Goal: Task Accomplishment & Management: Manage account settings

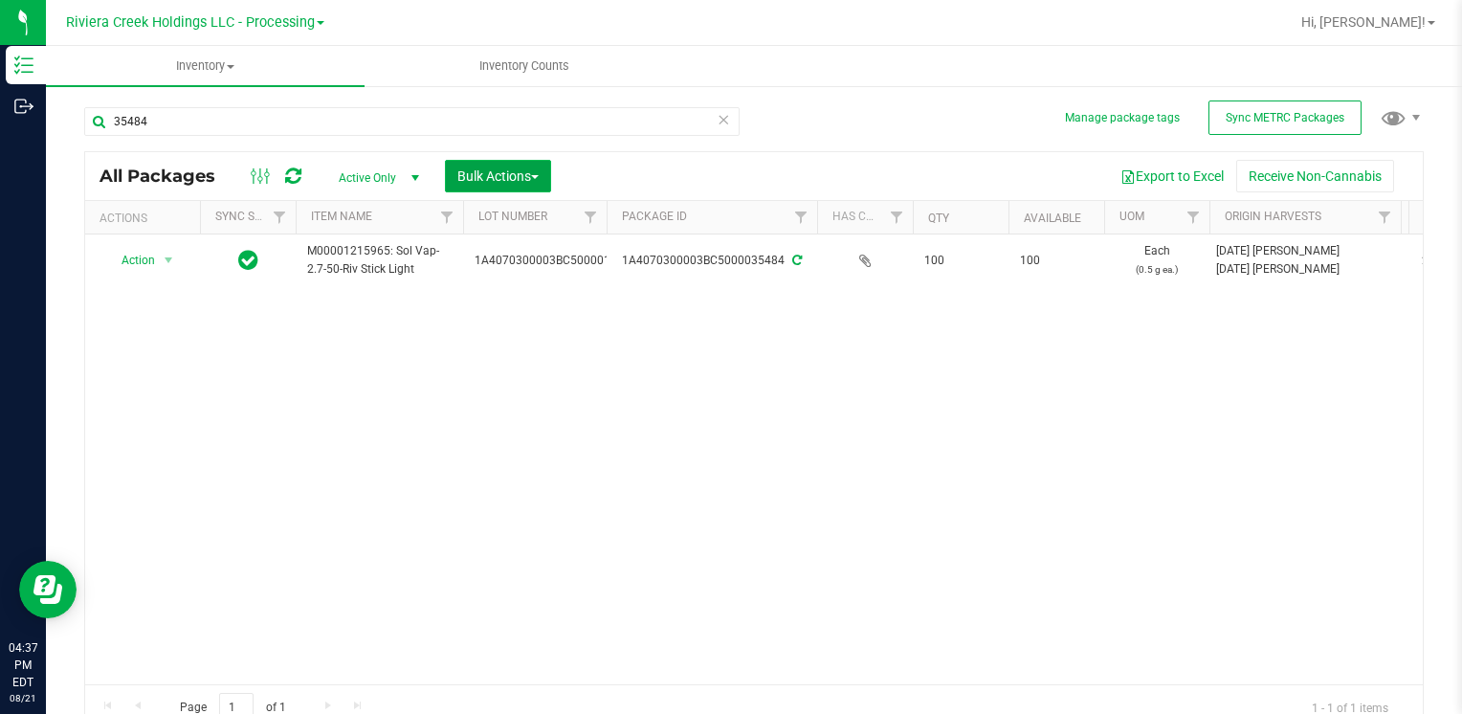
click at [540, 183] on button "Bulk Actions" at bounding box center [498, 176] width 106 height 33
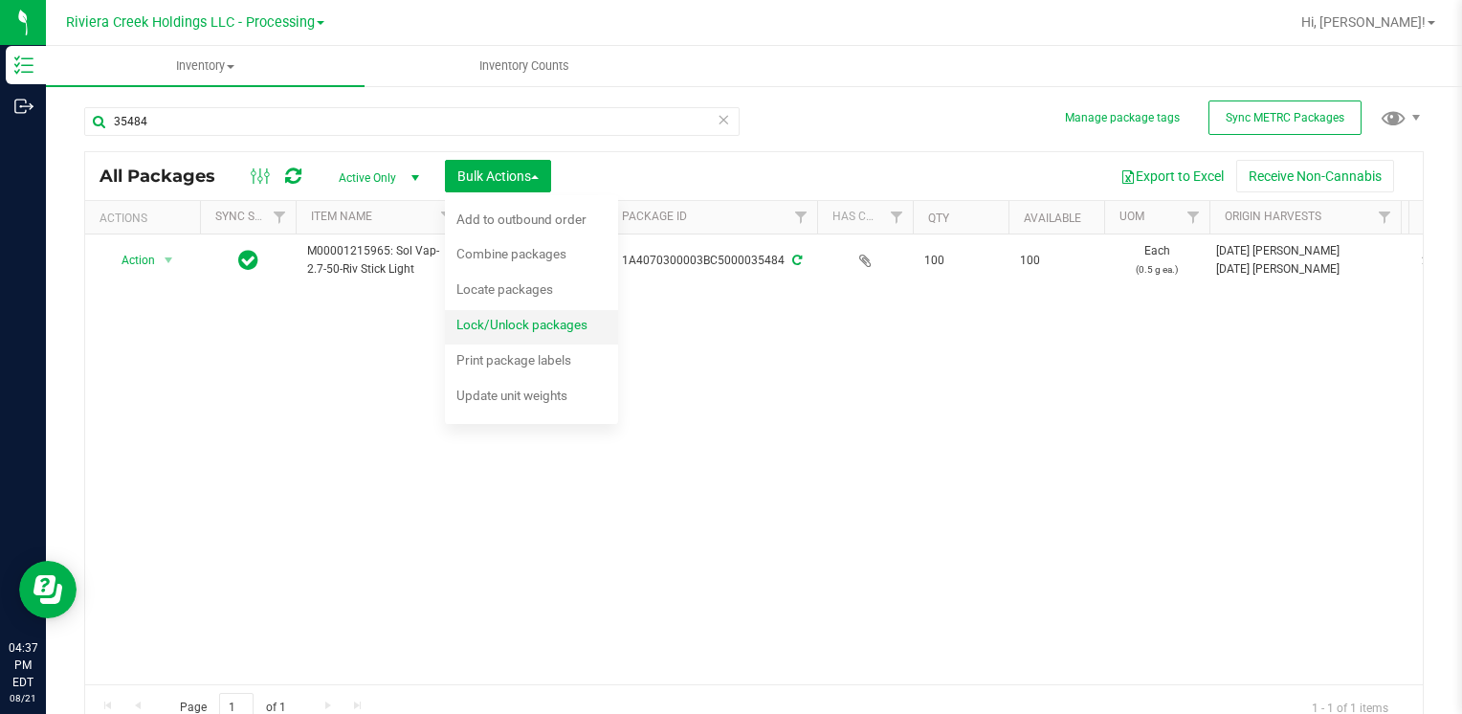
click at [539, 315] on div "Lock/Unlock packages" at bounding box center [535, 327] width 157 height 31
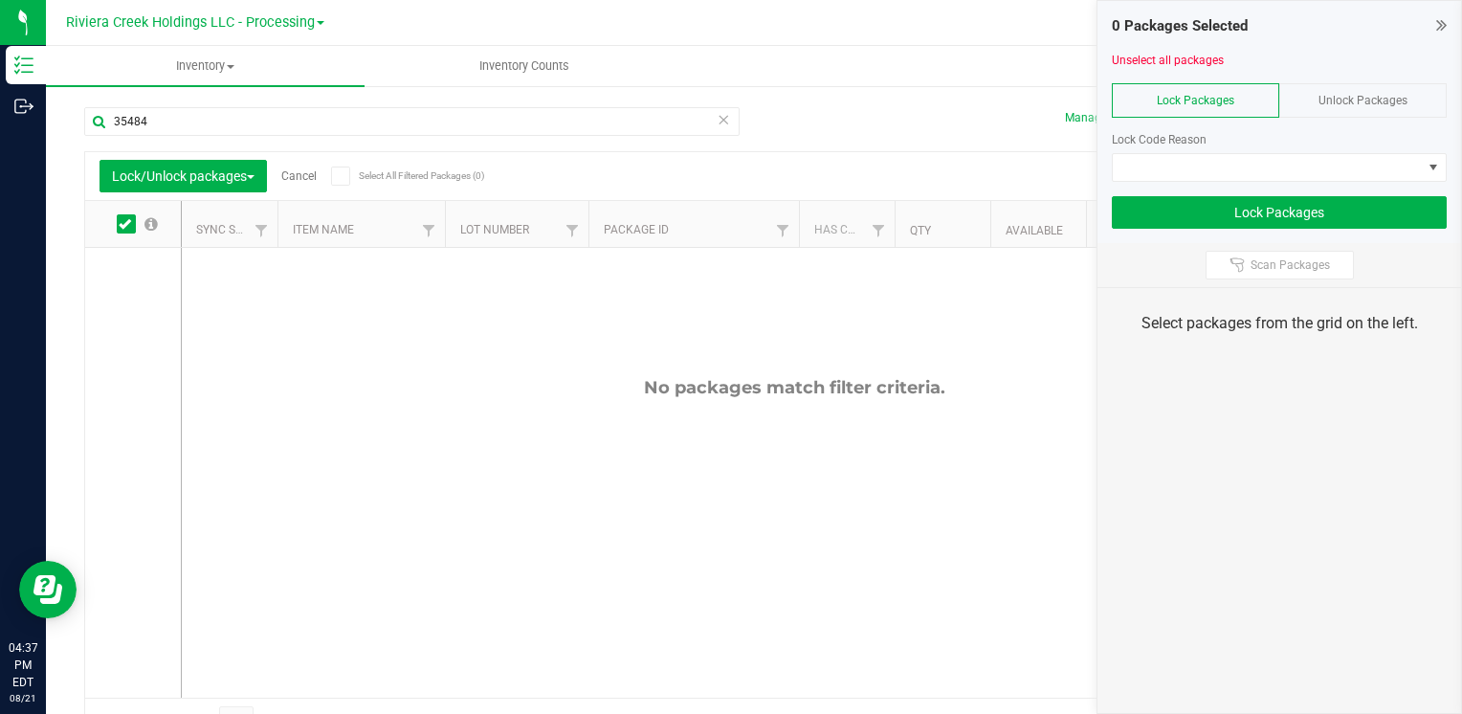
click at [1334, 94] on span "Unlock Packages" at bounding box center [1363, 100] width 89 height 13
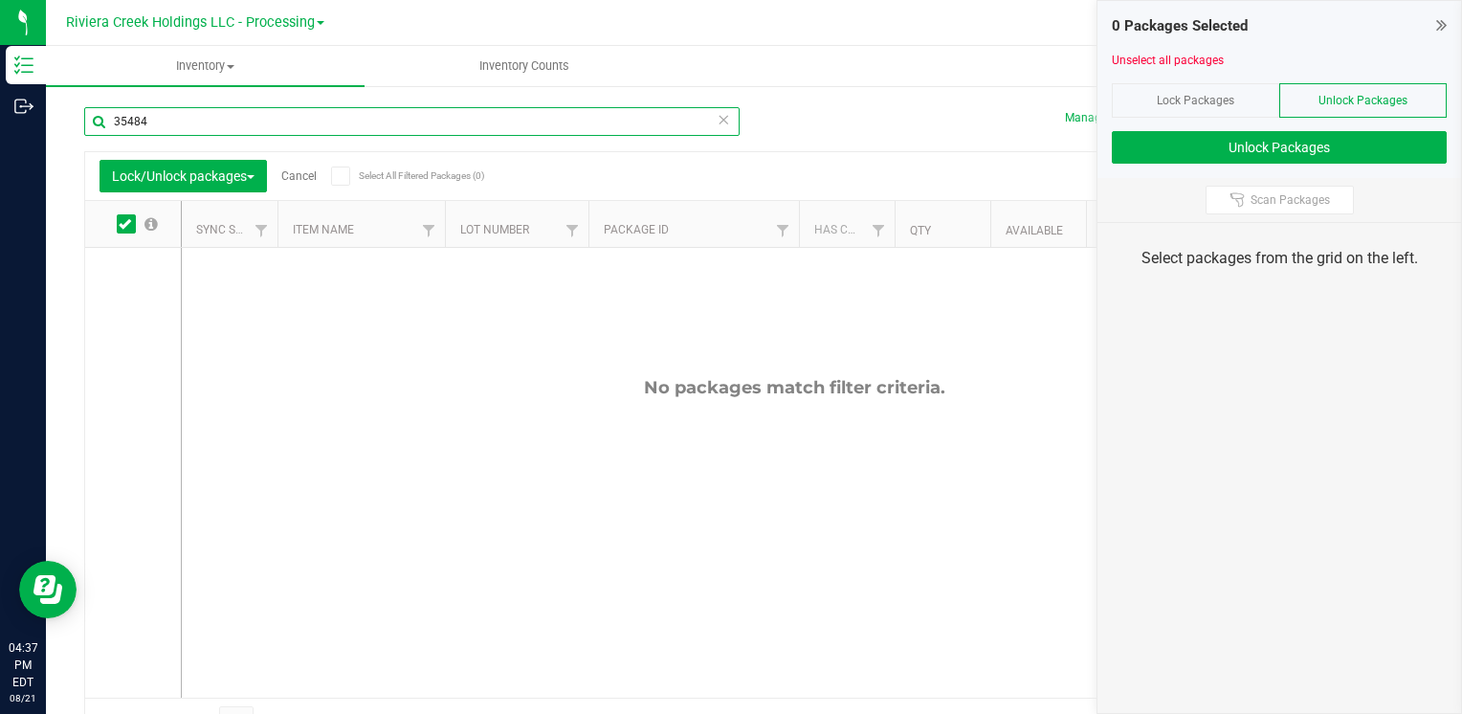
click at [291, 126] on input "35484" at bounding box center [412, 121] width 656 height 29
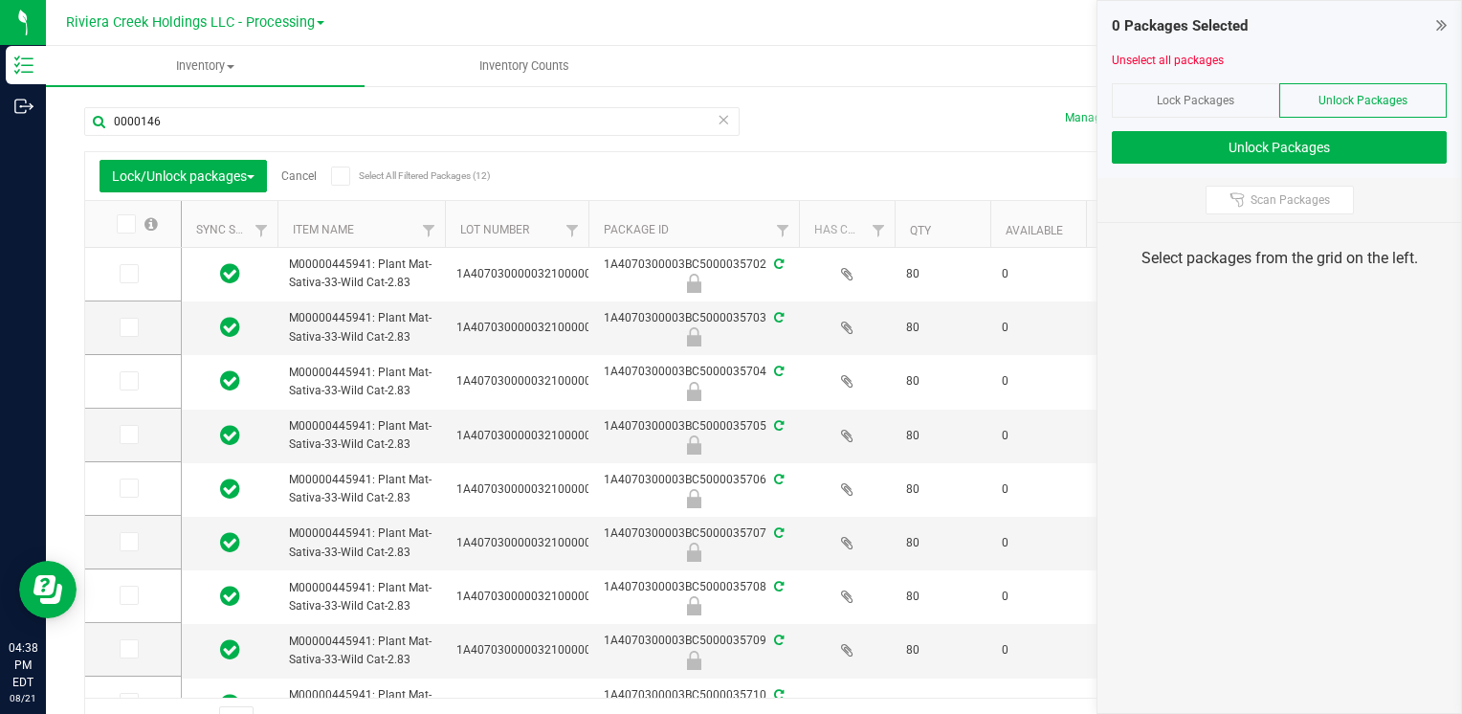
click at [129, 224] on icon at bounding box center [125, 224] width 12 height 0
click at [0, 0] on input "checkbox" at bounding box center [0, 0] width 0 height 0
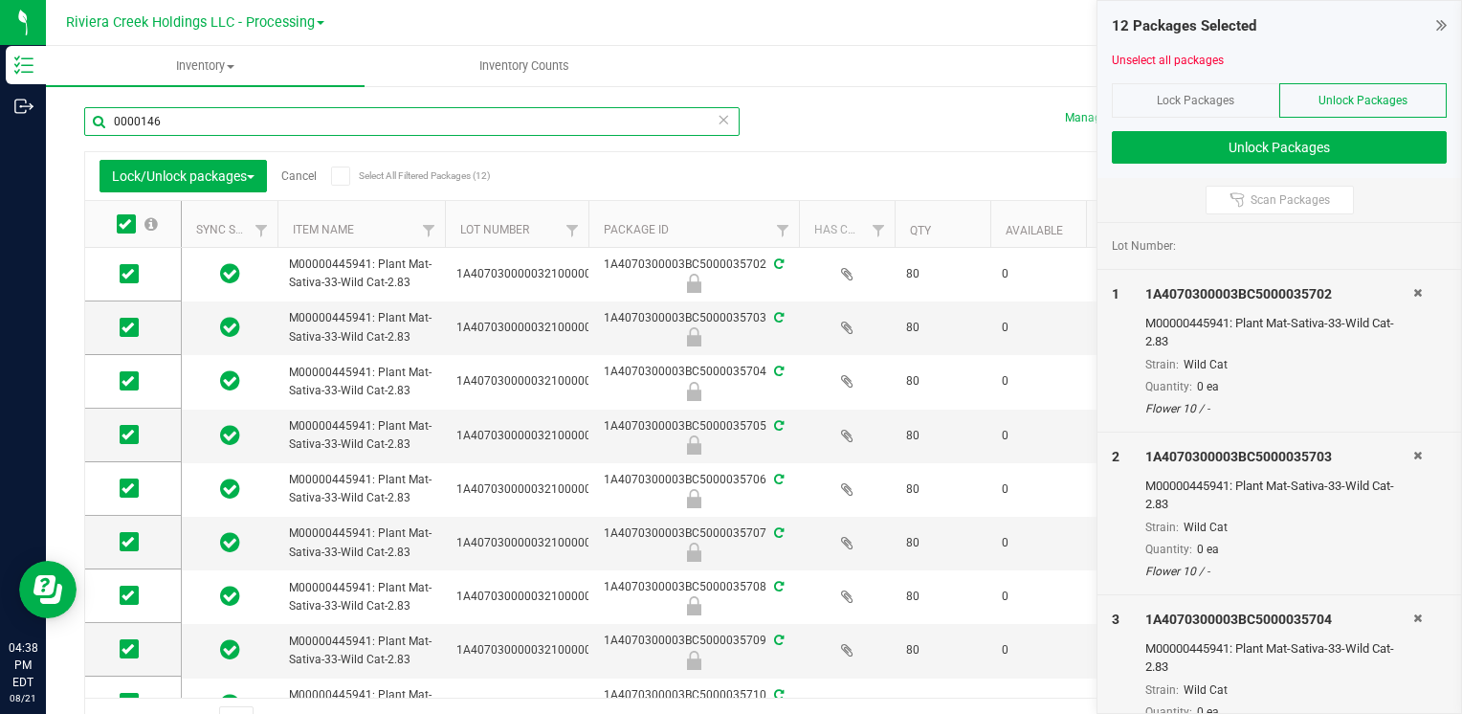
click at [222, 124] on input "0000146" at bounding box center [412, 121] width 656 height 29
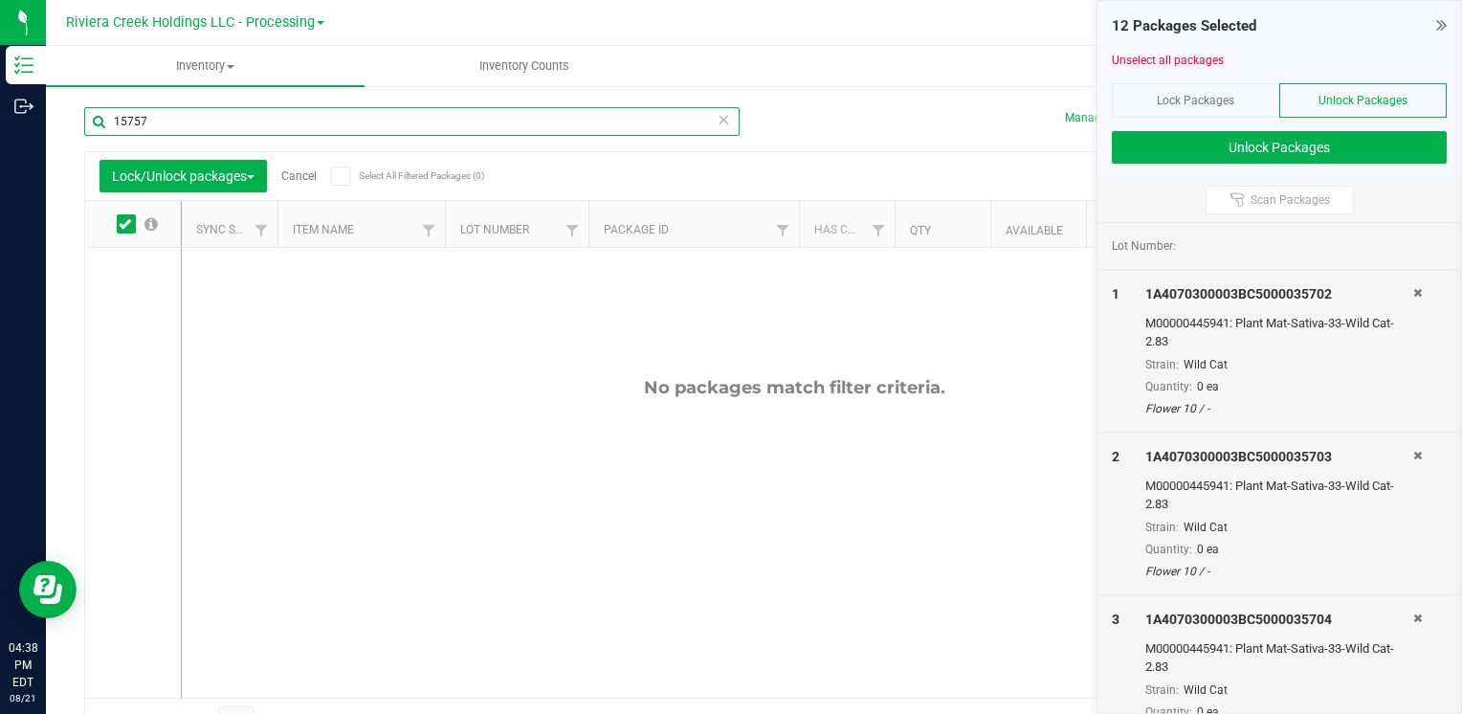
click at [232, 124] on input "15757" at bounding box center [412, 121] width 656 height 29
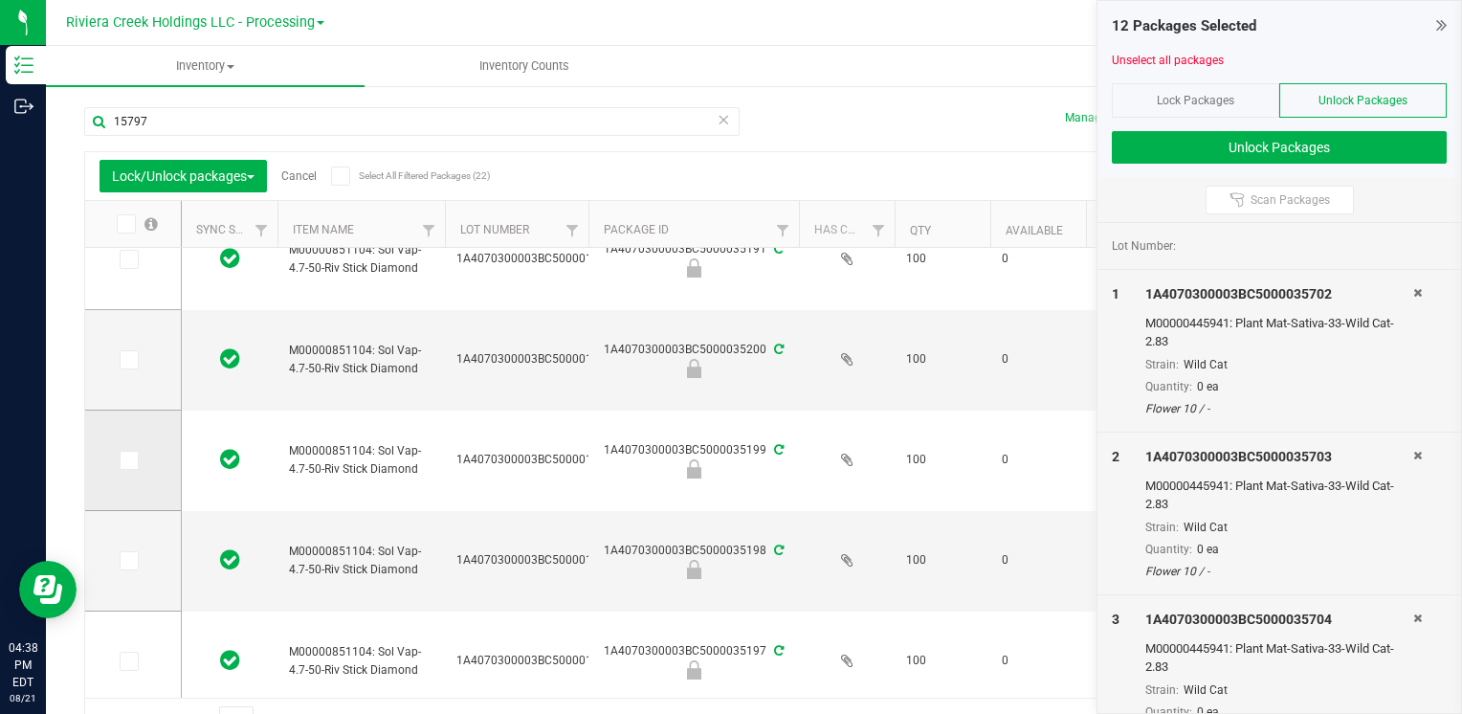
click at [127, 460] on icon at bounding box center [128, 460] width 12 height 0
click at [0, 0] on input "checkbox" at bounding box center [0, 0] width 0 height 0
click at [123, 360] on icon at bounding box center [128, 360] width 12 height 0
click at [0, 0] on input "checkbox" at bounding box center [0, 0] width 0 height 0
click at [121, 563] on span at bounding box center [129, 560] width 19 height 19
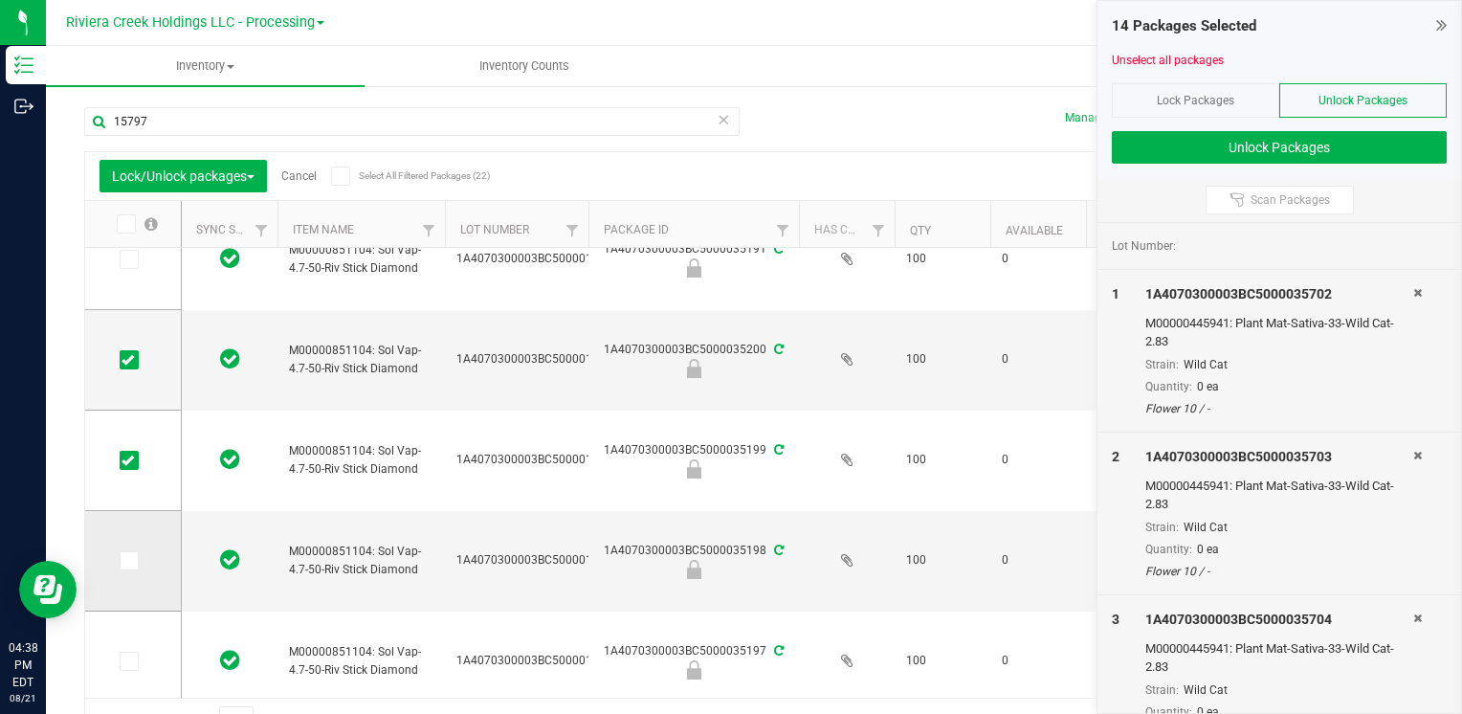
click at [0, 0] on input "checkbox" at bounding box center [0, 0] width 0 height 0
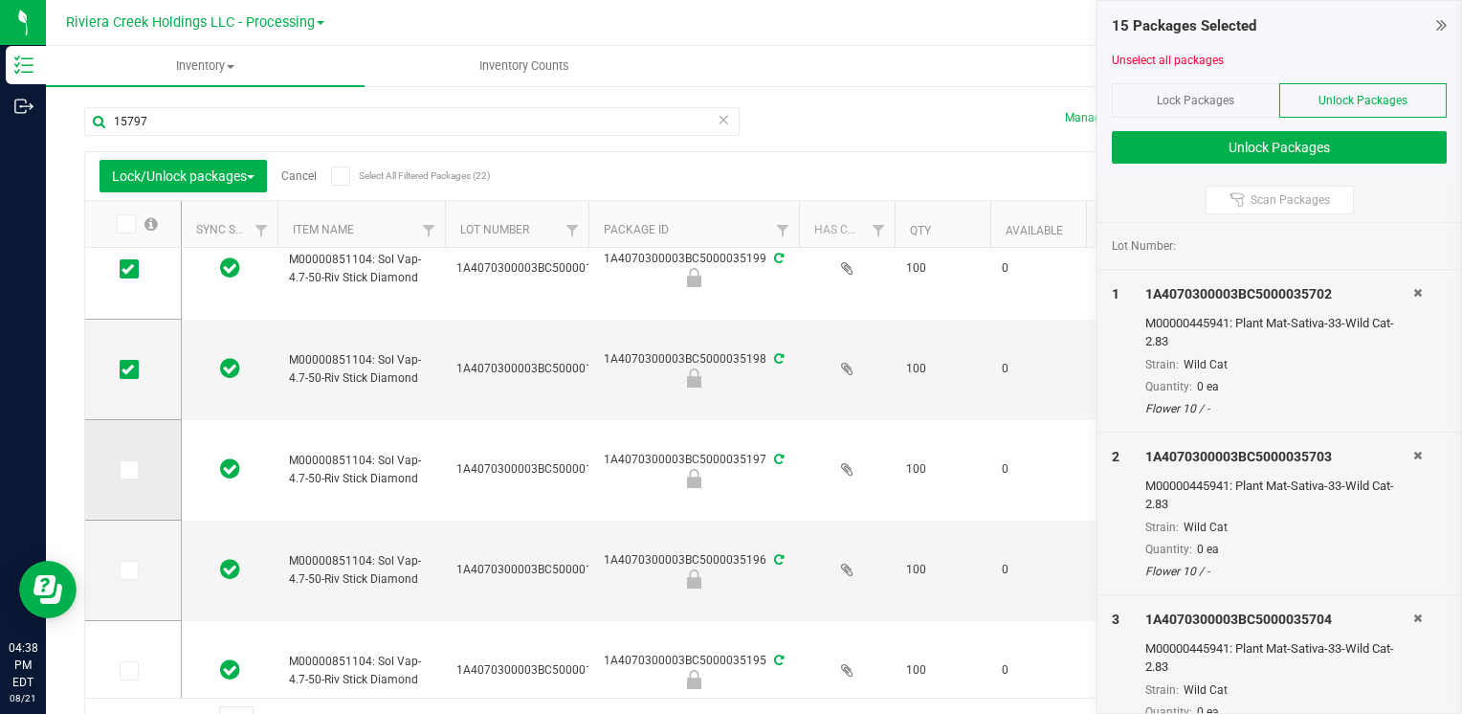
click at [123, 470] on icon at bounding box center [128, 470] width 12 height 0
click at [0, 0] on input "checkbox" at bounding box center [0, 0] width 0 height 0
click at [123, 570] on icon at bounding box center [128, 570] width 12 height 0
click at [0, 0] on input "checkbox" at bounding box center [0, 0] width 0 height 0
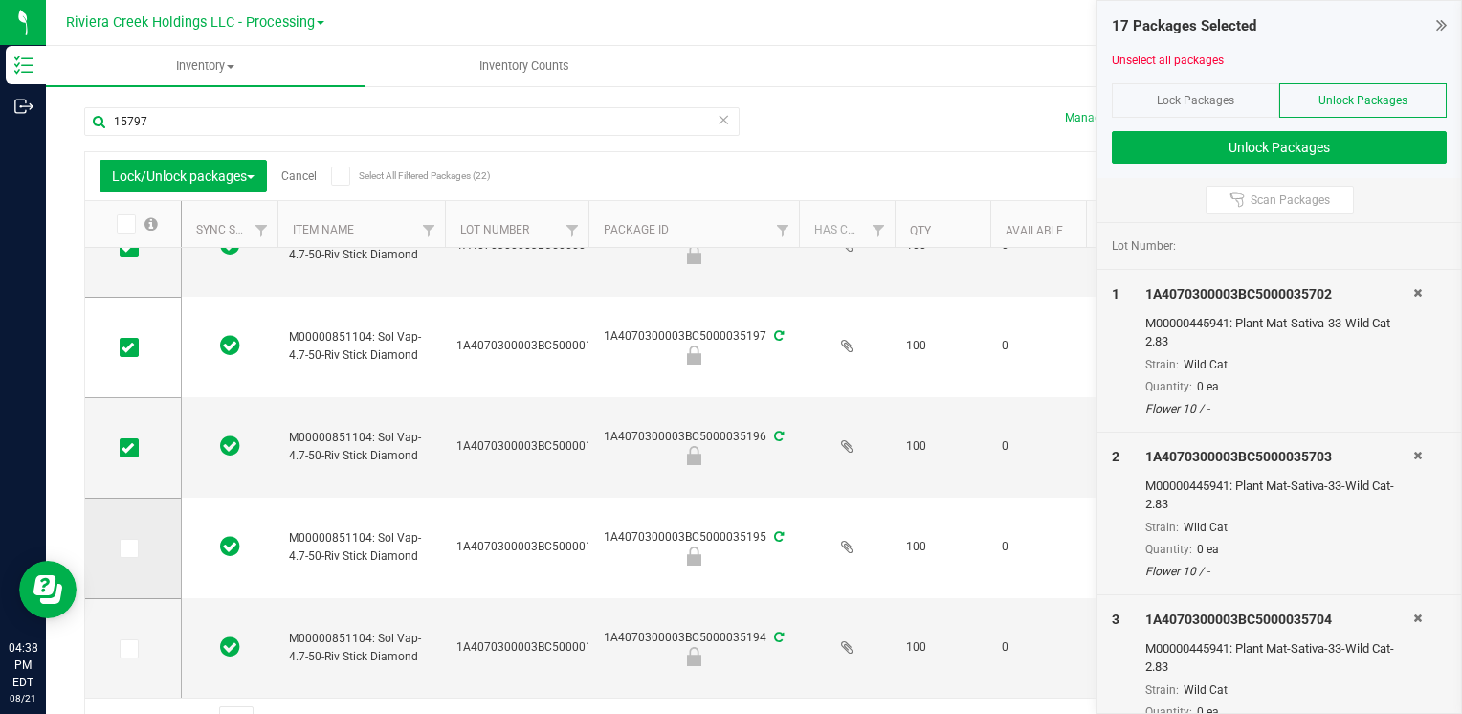
click at [133, 548] on icon at bounding box center [128, 548] width 12 height 0
click at [0, 0] on input "checkbox" at bounding box center [0, 0] width 0 height 0
click at [126, 649] on icon at bounding box center [128, 649] width 12 height 0
click at [0, 0] on input "checkbox" at bounding box center [0, 0] width 0 height 0
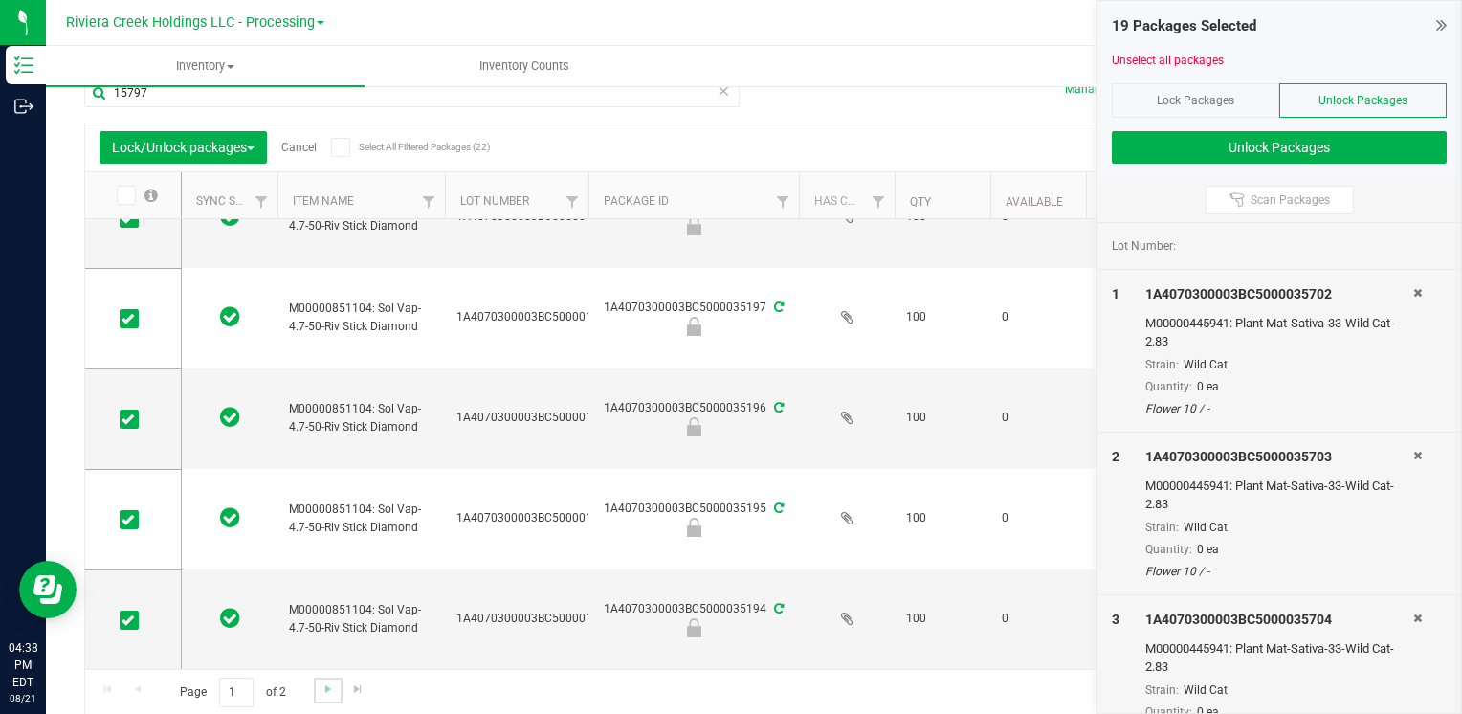
click at [317, 694] on link "Go to the next page" at bounding box center [328, 691] width 28 height 26
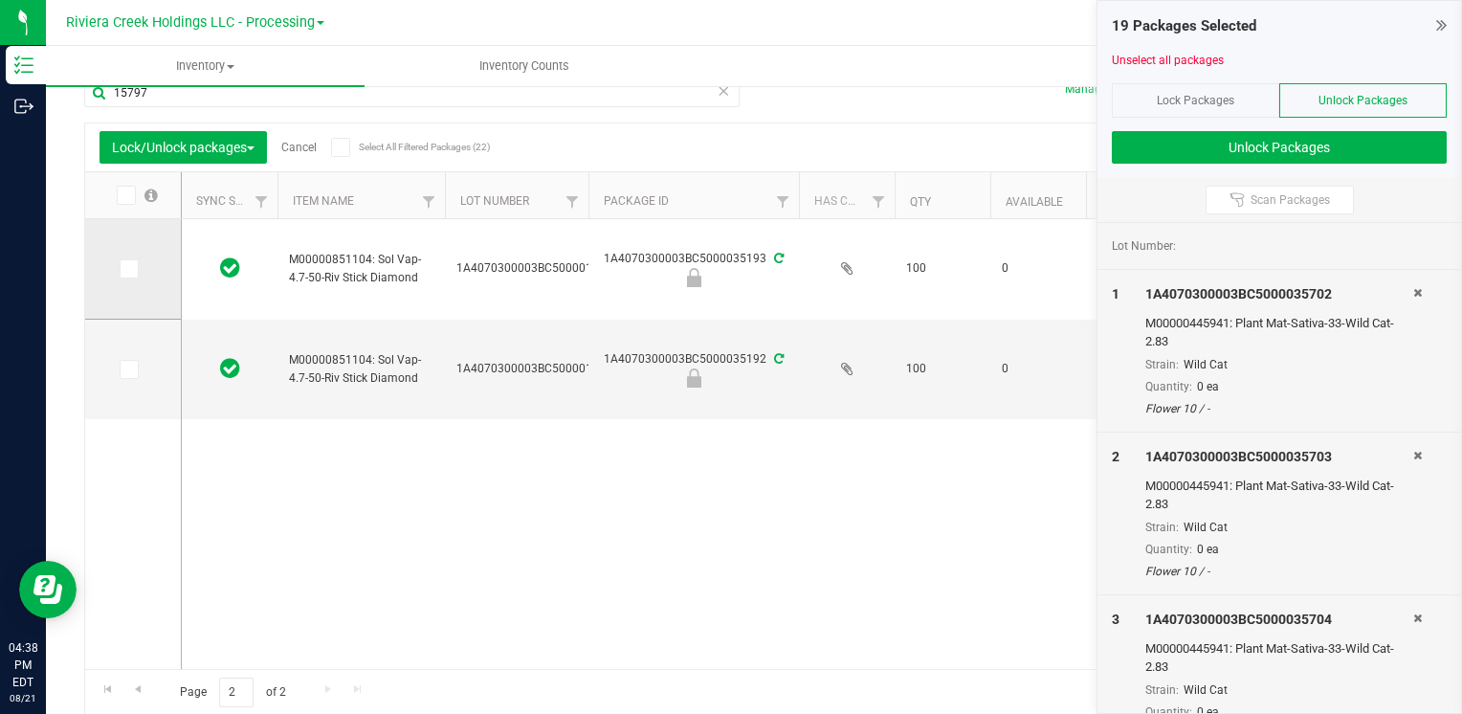
click at [123, 269] on icon at bounding box center [128, 269] width 12 height 0
click at [0, 0] on input "checkbox" at bounding box center [0, 0] width 0 height 0
click at [127, 369] on icon at bounding box center [128, 369] width 12 height 0
click at [0, 0] on input "checkbox" at bounding box center [0, 0] width 0 height 0
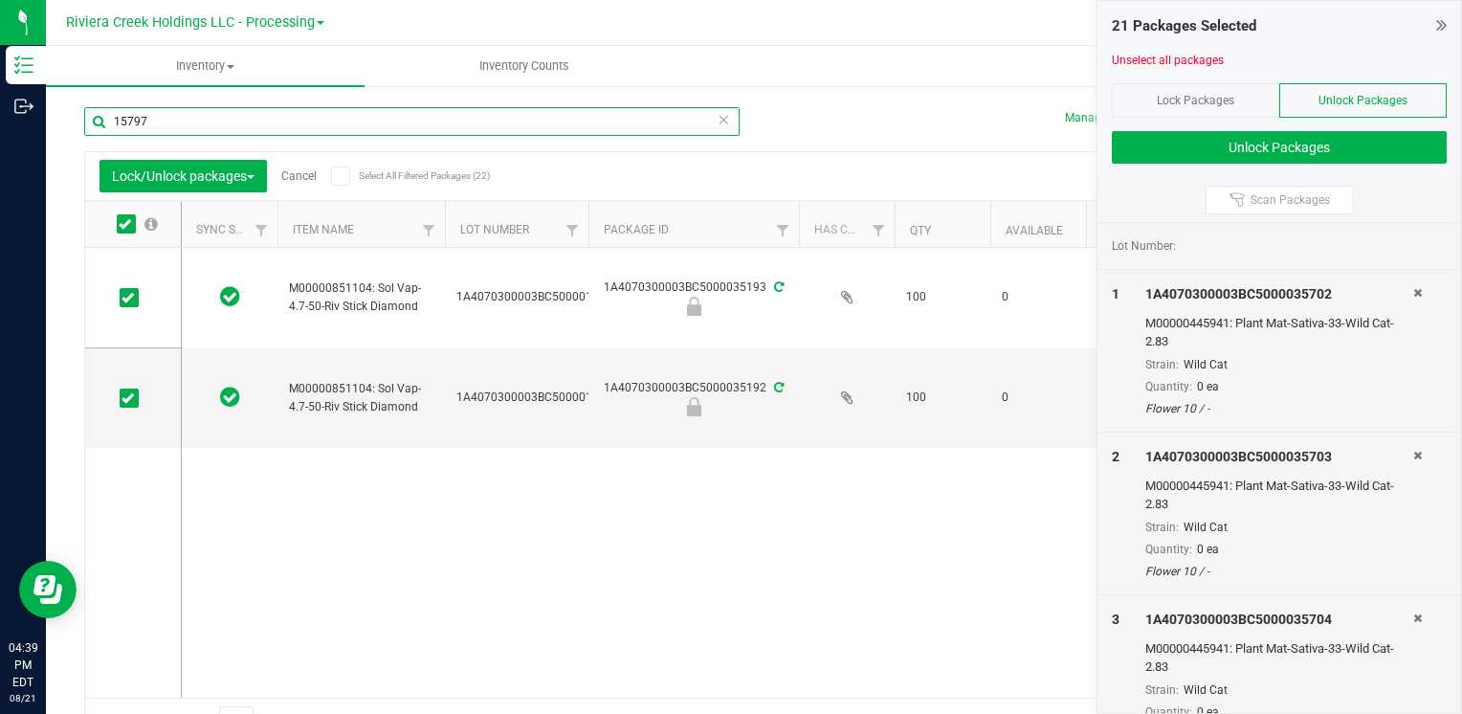
click at [214, 129] on input "15797" at bounding box center [412, 121] width 656 height 29
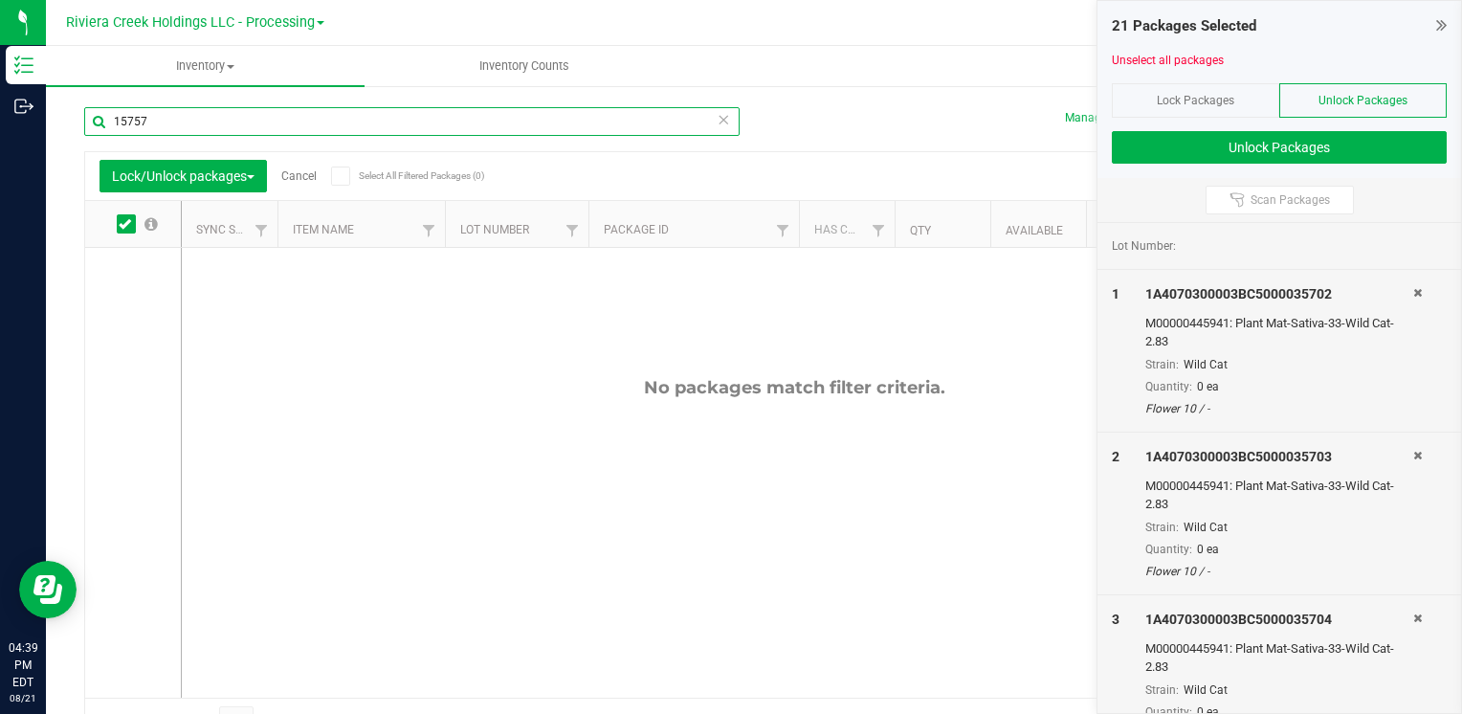
click at [214, 135] on input "15757" at bounding box center [412, 121] width 656 height 29
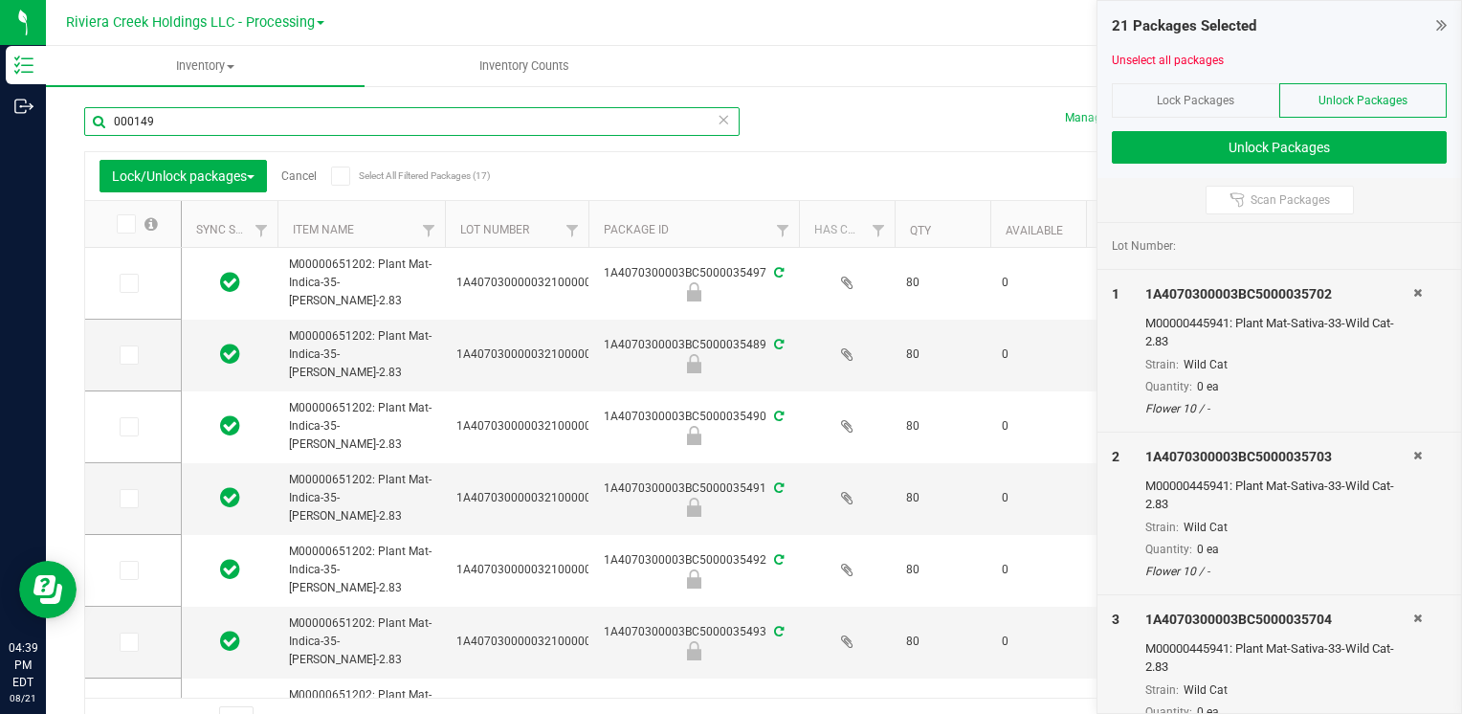
type input "000149"
click at [128, 224] on icon at bounding box center [125, 224] width 12 height 0
click at [0, 0] on input "checkbox" at bounding box center [0, 0] width 0 height 0
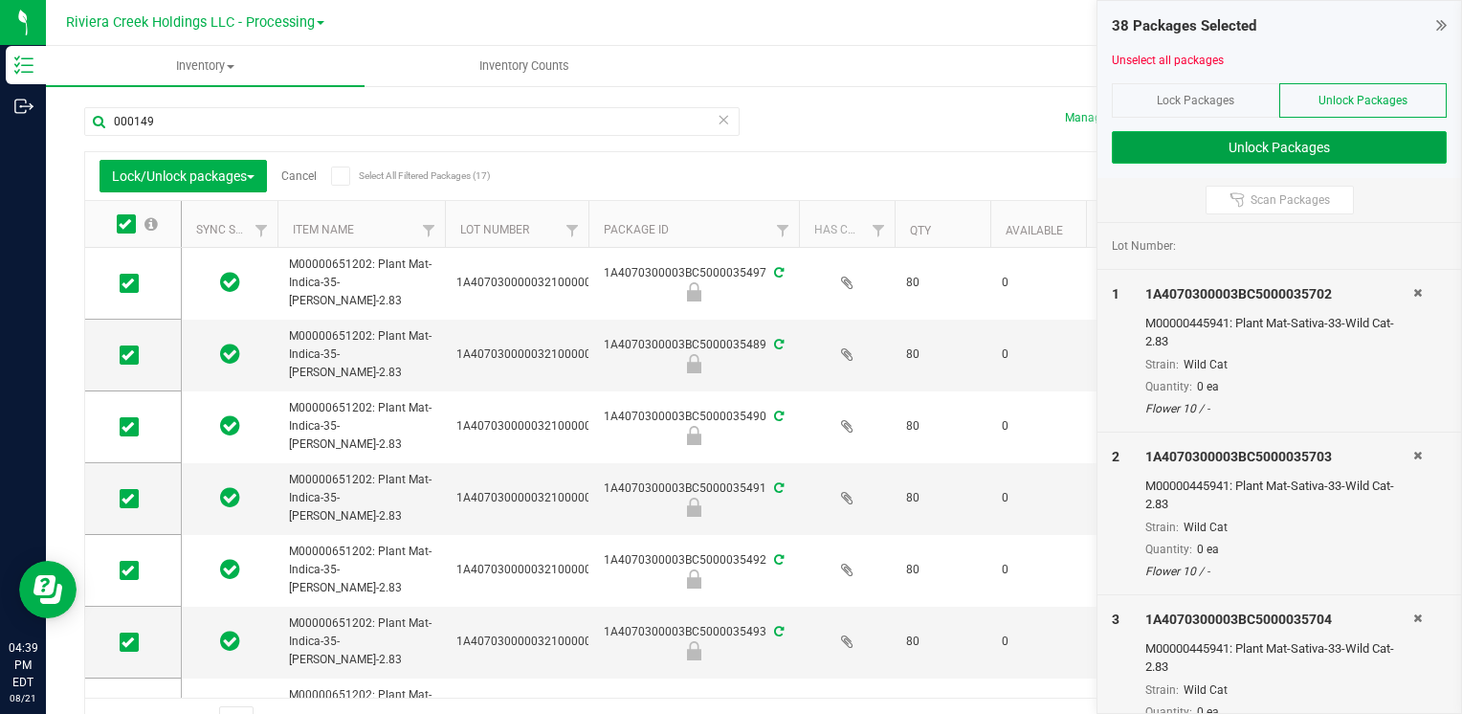
click at [1146, 151] on button "Unlock Packages" at bounding box center [1279, 147] width 335 height 33
